Goal: Transaction & Acquisition: Purchase product/service

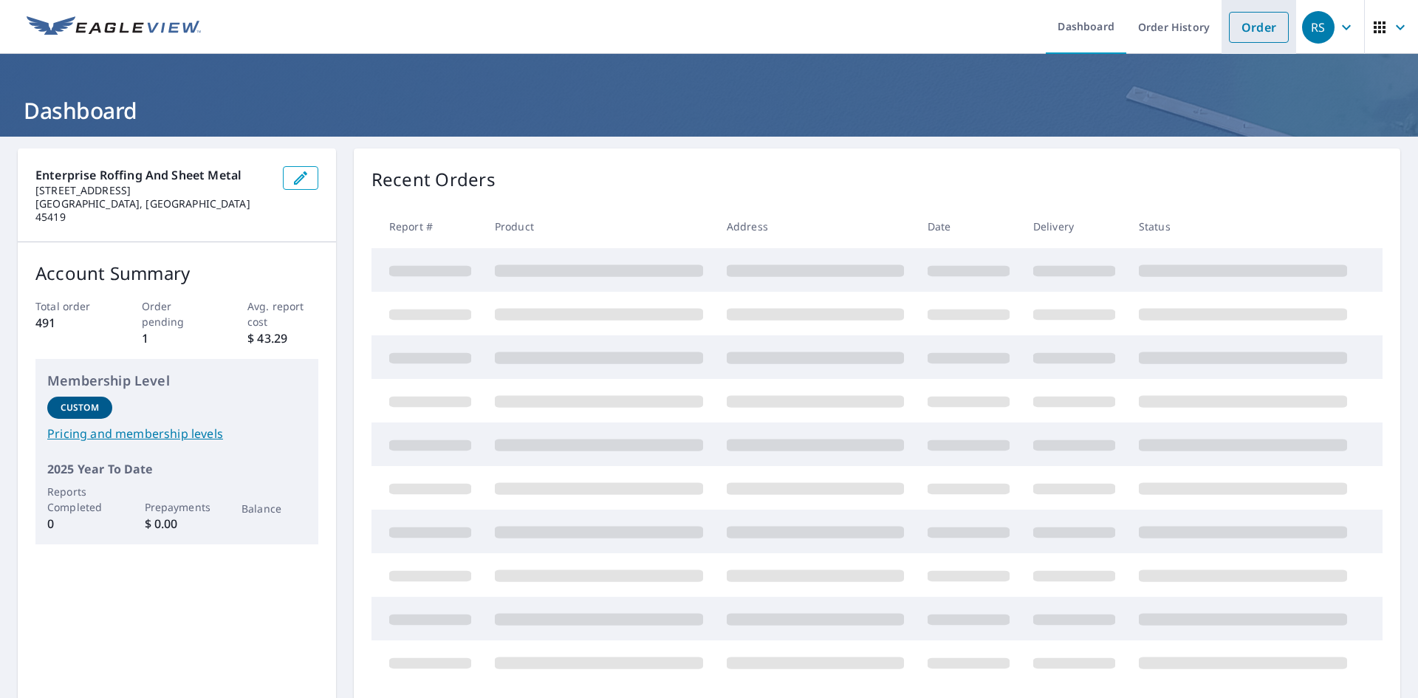
click at [1229, 12] on link "Order" at bounding box center [1259, 27] width 60 height 31
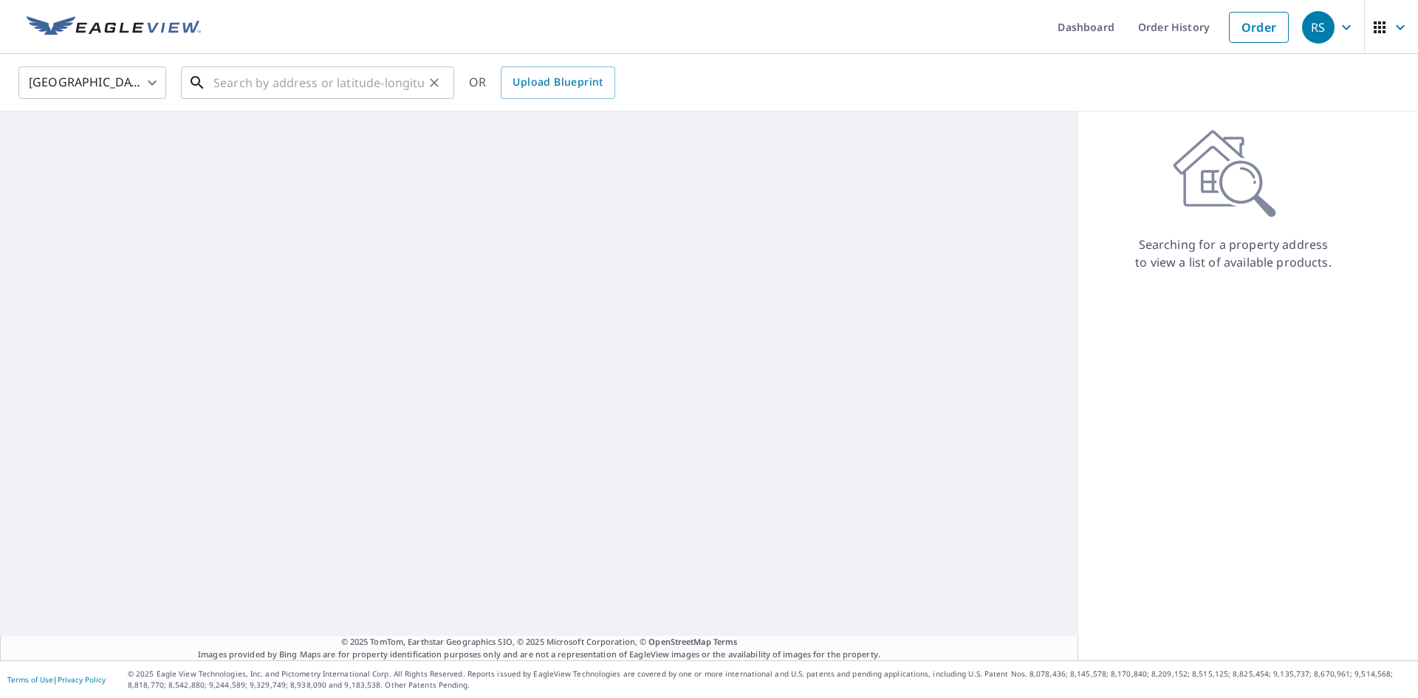
click at [406, 89] on input "text" at bounding box center [318, 82] width 210 height 41
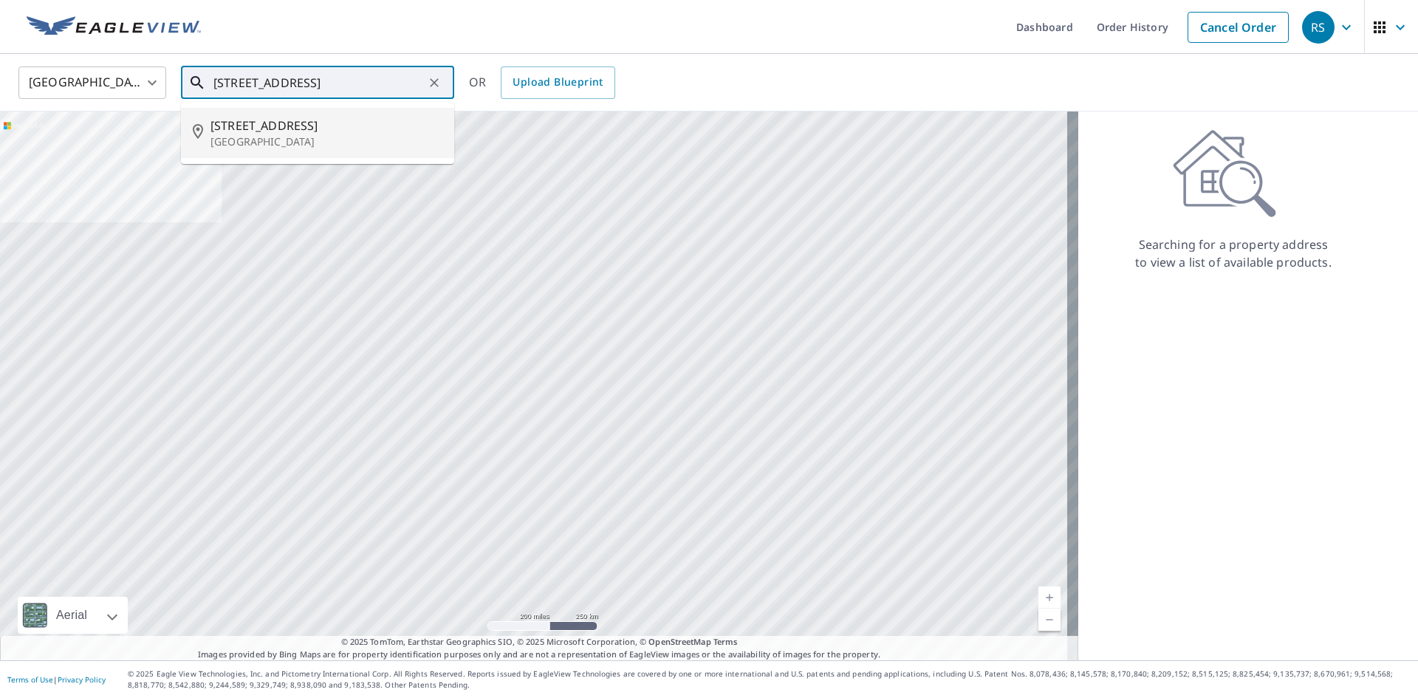
click at [354, 113] on li "[STREET_ADDRESS]" at bounding box center [317, 133] width 273 height 50
type input "[STREET_ADDRESS]"
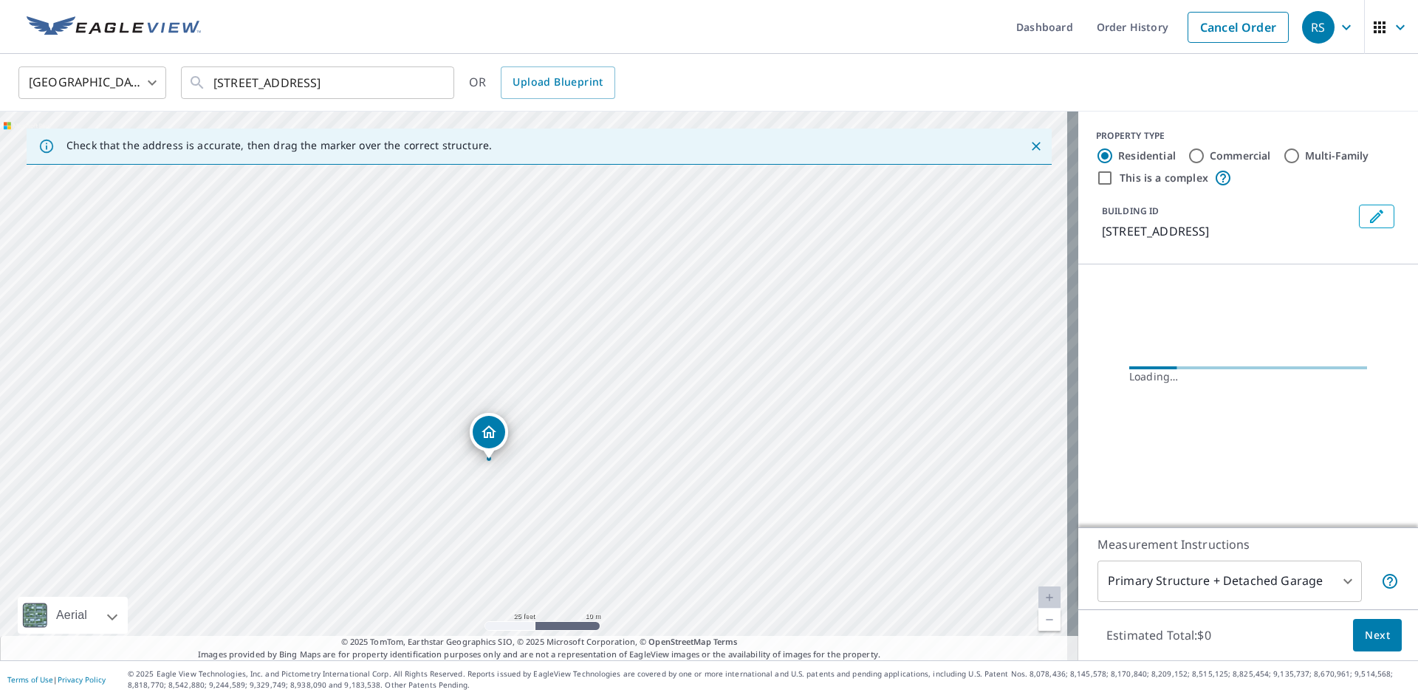
drag, startPoint x: 501, startPoint y: 432, endPoint x: 498, endPoint y: 362, distance: 70.2
click at [498, 362] on div "[STREET_ADDRESS]" at bounding box center [539, 386] width 1078 height 549
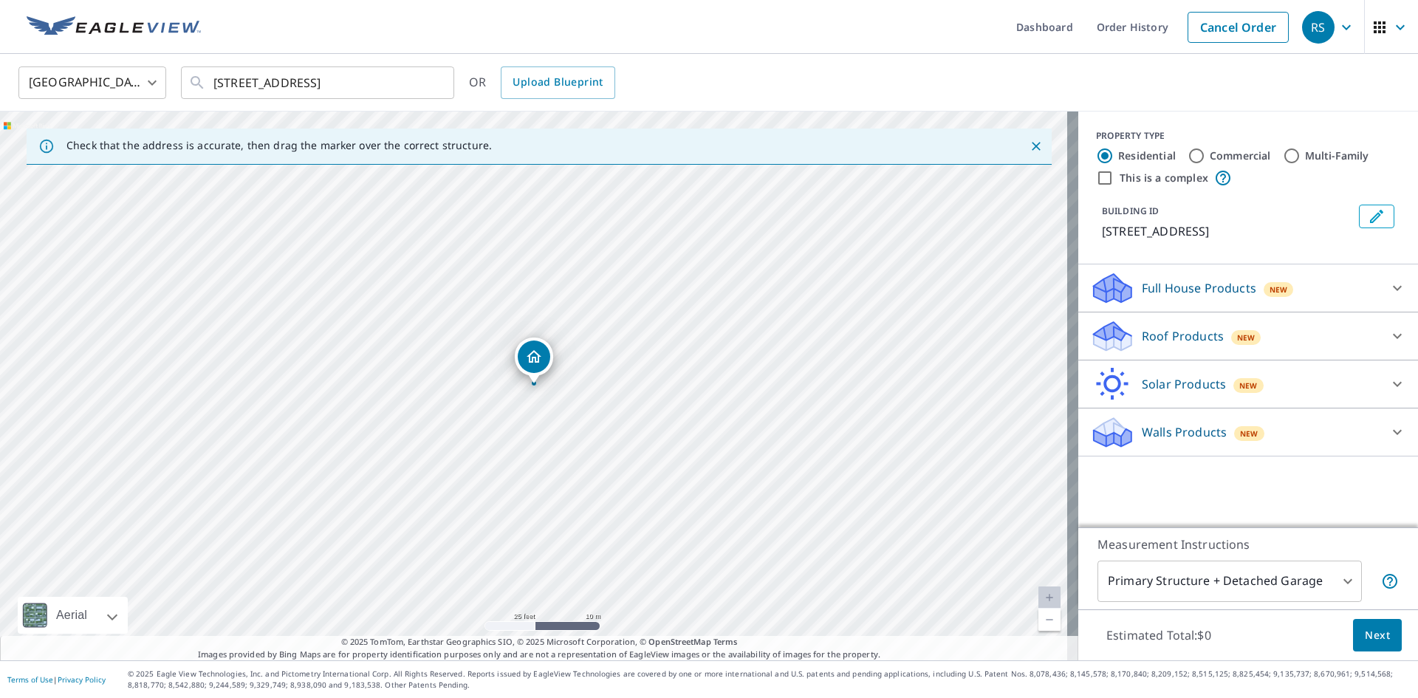
click at [1134, 325] on div "Roof Products New" at bounding box center [1235, 336] width 290 height 35
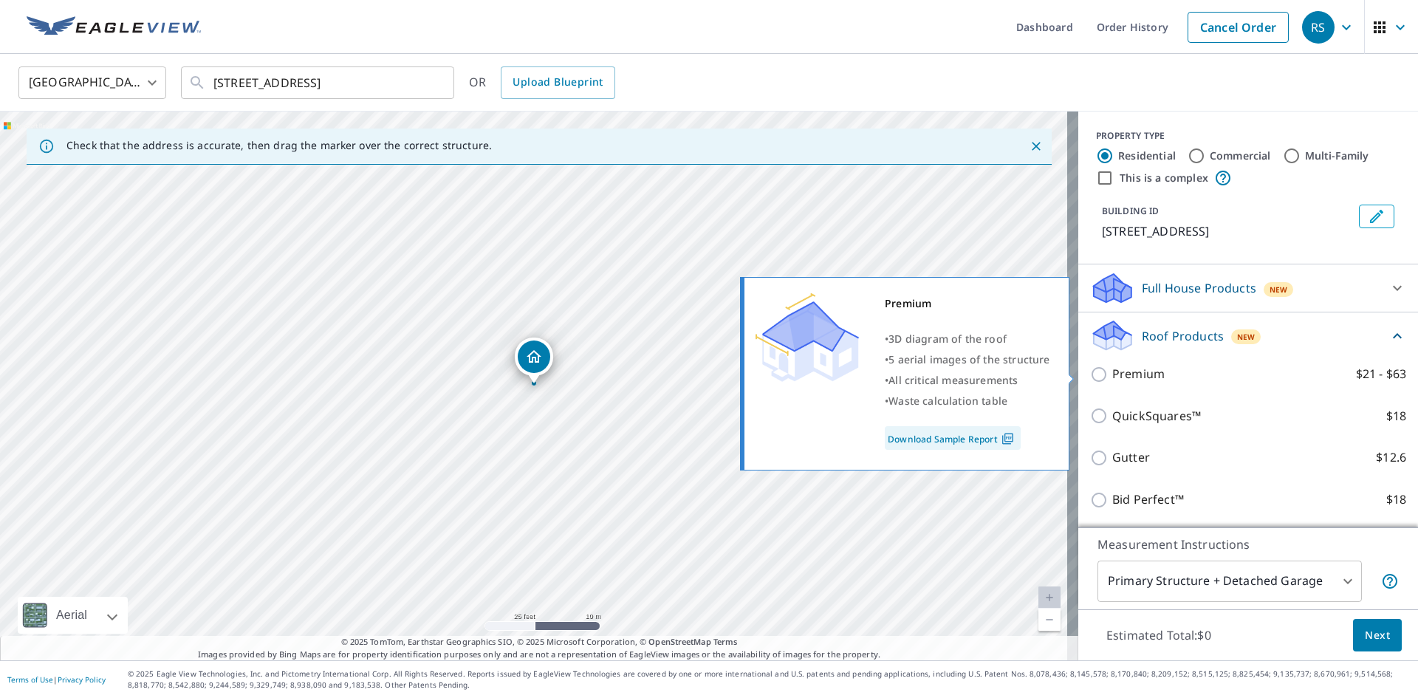
click at [1112, 377] on p "Premium" at bounding box center [1138, 374] width 52 height 18
click at [1106, 377] on input "Premium $21 - $63" at bounding box center [1101, 375] width 22 height 18
checkbox input "true"
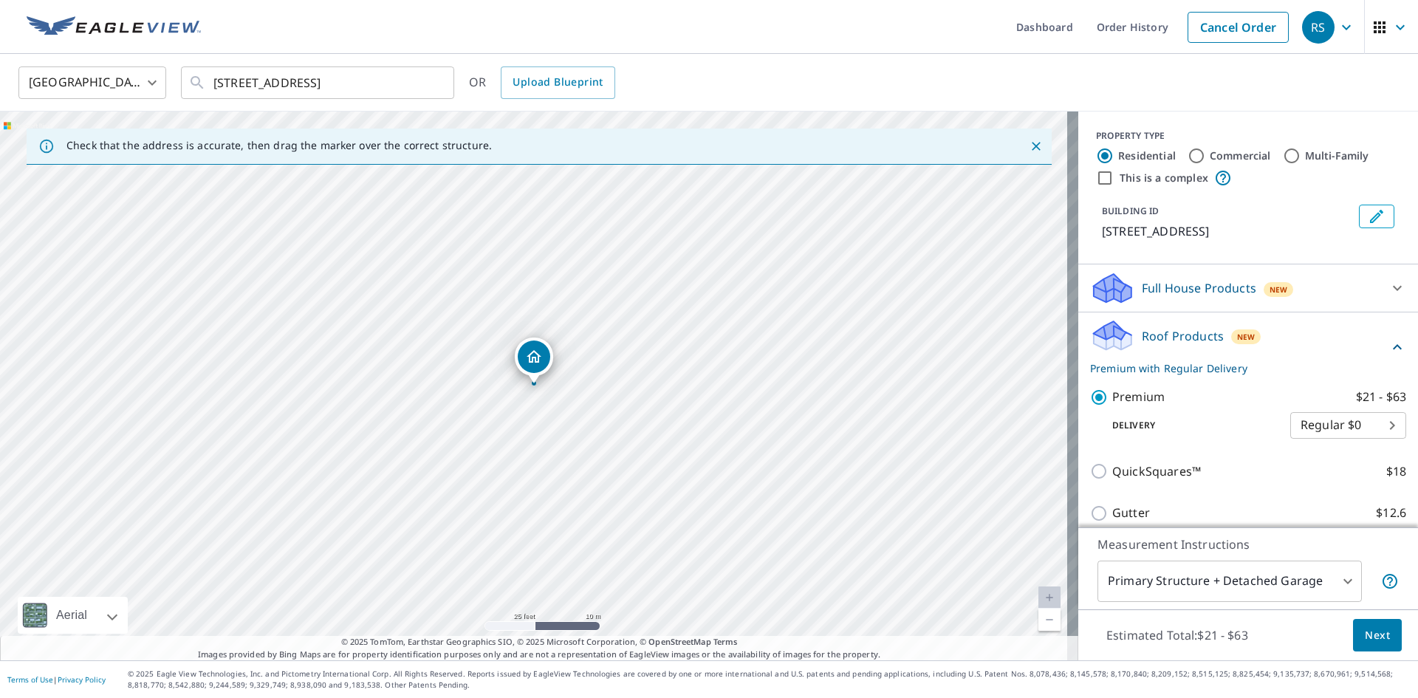
click at [1365, 629] on span "Next" at bounding box center [1377, 635] width 25 height 18
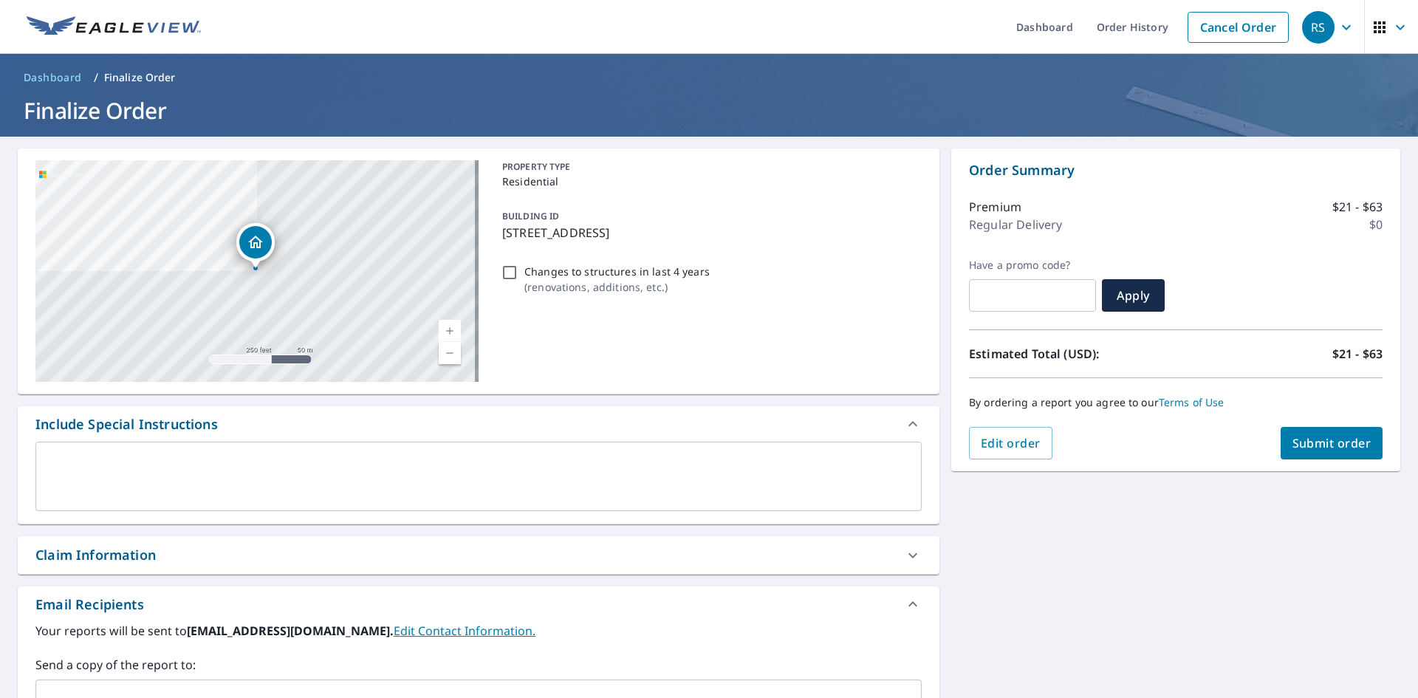
click at [1304, 447] on span "Submit order" at bounding box center [1331, 443] width 79 height 16
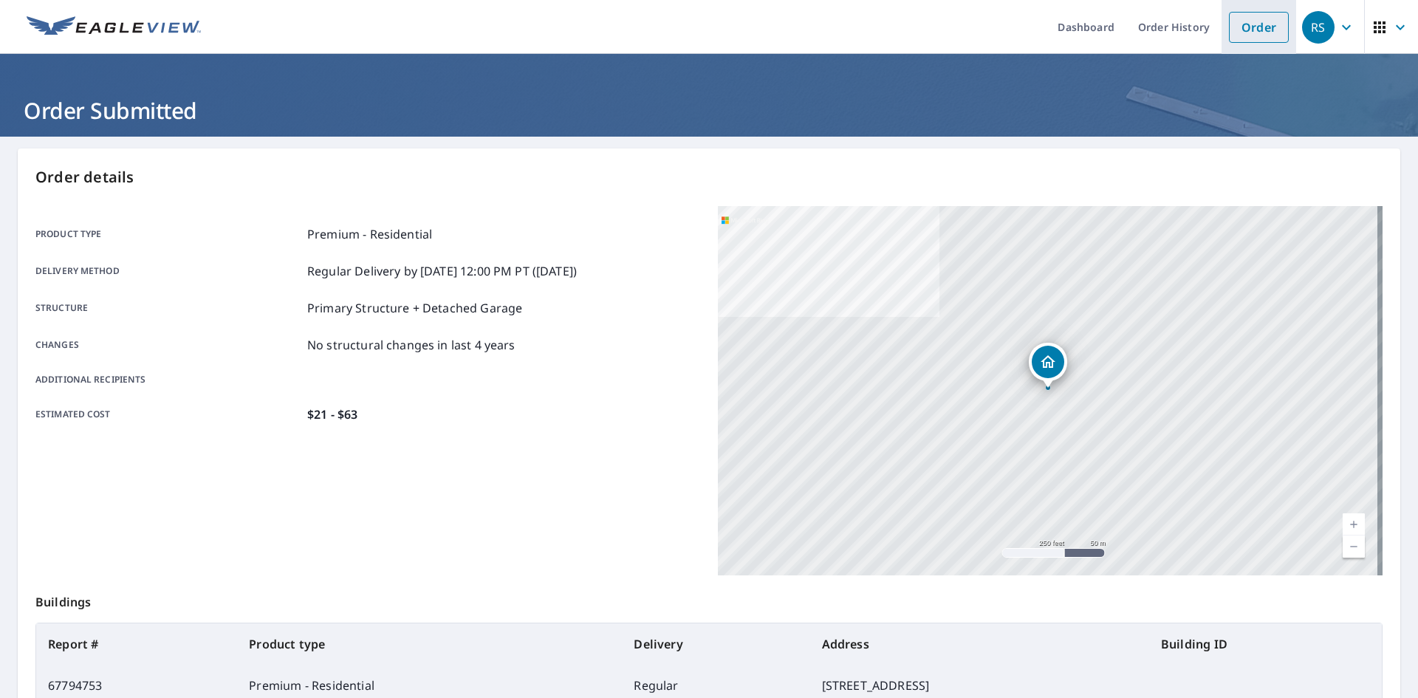
click at [1233, 38] on link "Order" at bounding box center [1259, 27] width 60 height 31
